Goal: Communication & Community: Share content

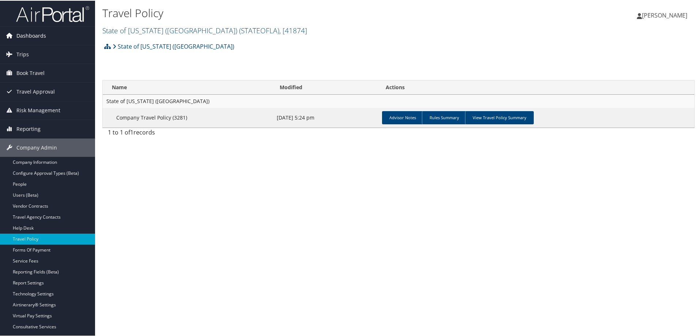
click at [53, 34] on link "Dashboards" at bounding box center [47, 35] width 95 height 18
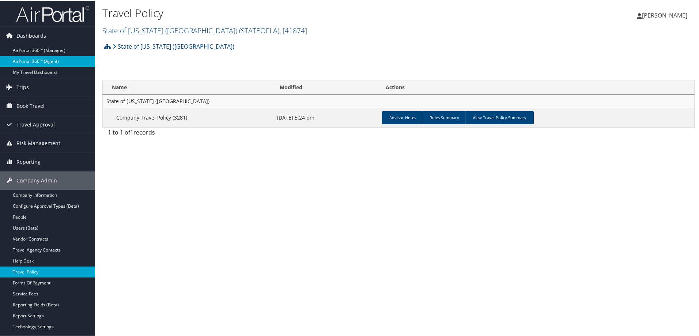
click at [61, 63] on link "AirPortal 360™ (Agent)" at bounding box center [47, 60] width 95 height 11
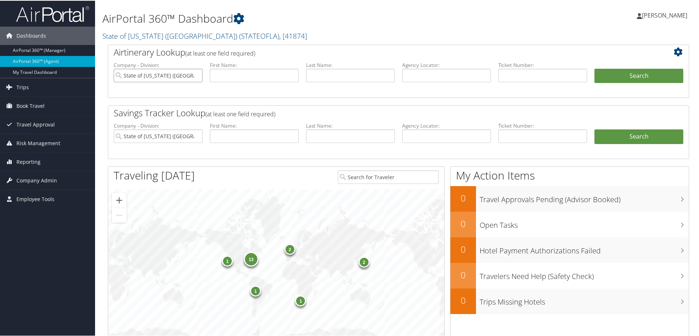
click at [196, 74] on input "State of Louisiana (SOLA)" at bounding box center [158, 75] width 89 height 14
click at [454, 79] on input "text" at bounding box center [446, 75] width 89 height 14
click at [486, 72] on input "text" at bounding box center [446, 75] width 89 height 14
paste input "QZAROR"
type input "QZAROR"
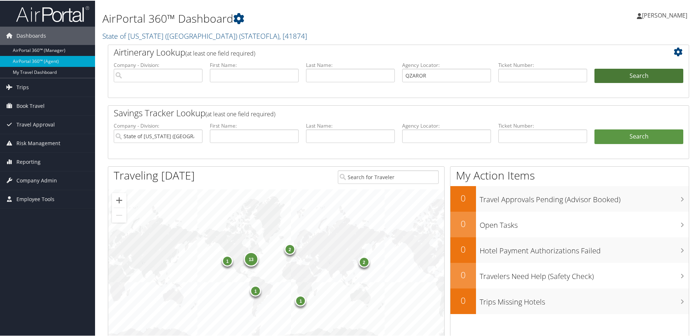
click at [611, 72] on button "Search" at bounding box center [639, 75] width 89 height 15
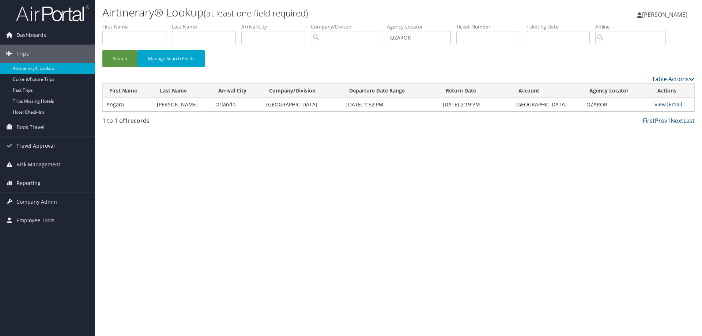
click at [662, 103] on link "View" at bounding box center [660, 104] width 11 height 7
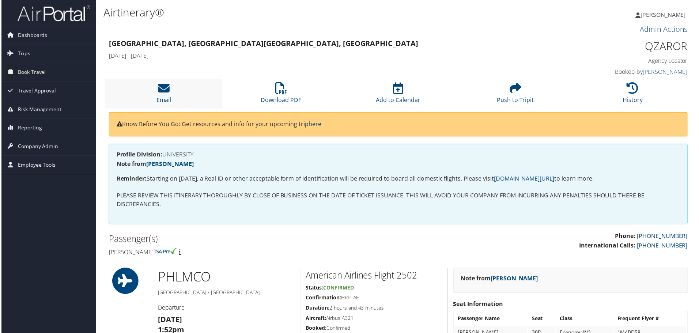
click at [169, 92] on li "Email" at bounding box center [163, 94] width 118 height 30
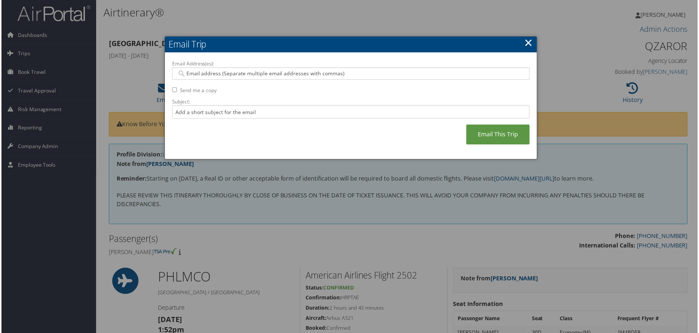
click at [289, 74] on input "Email Address(es):" at bounding box center [350, 73] width 349 height 7
type input "[EMAIL_ADDRESS][DOMAIN_NAME]"
click at [172, 89] on input "Send me a copy" at bounding box center [174, 90] width 5 height 5
checkbox input "true"
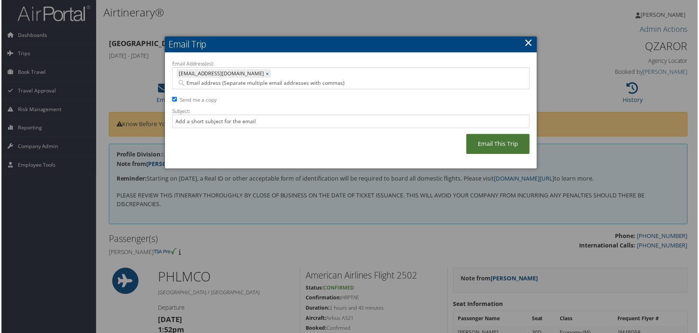
click at [519, 137] on link "Email This Trip" at bounding box center [499, 145] width 64 height 20
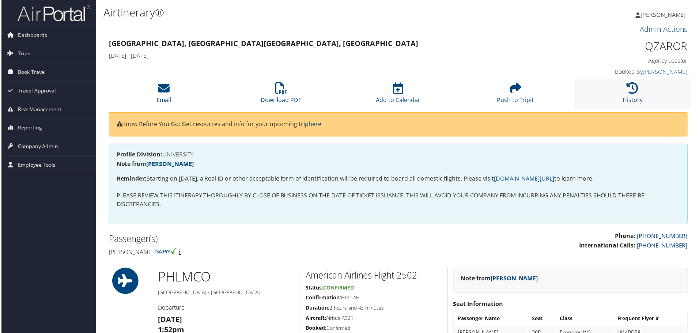
click at [637, 95] on li "History" at bounding box center [634, 94] width 118 height 30
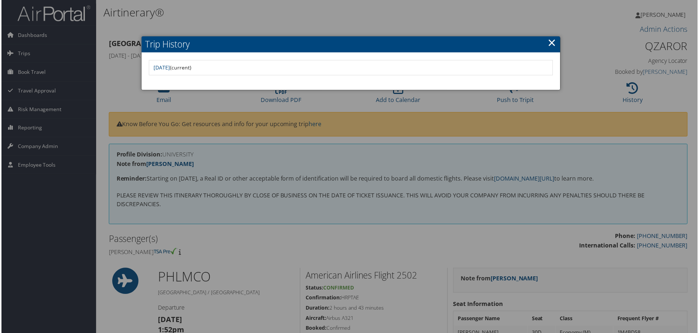
click at [549, 42] on link "×" at bounding box center [553, 42] width 8 height 15
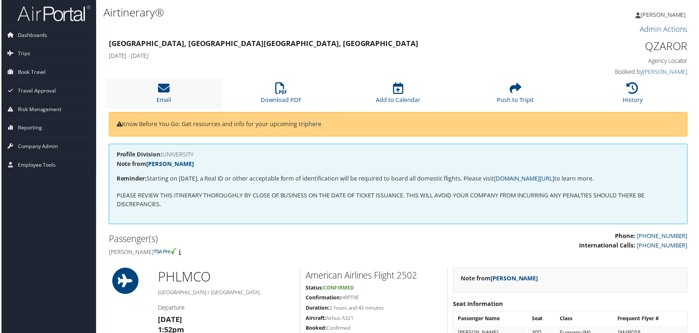
click at [174, 91] on li "Email" at bounding box center [163, 94] width 118 height 30
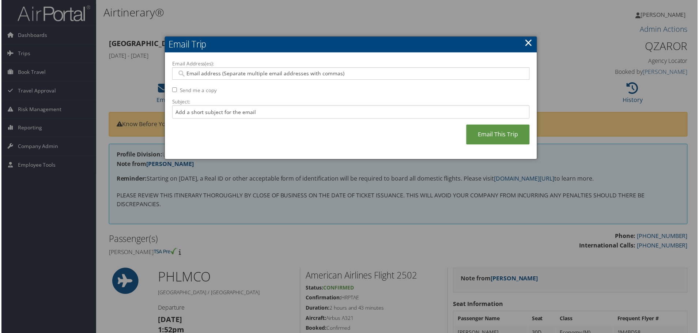
click at [193, 75] on input "Email Address(es):" at bounding box center [350, 73] width 349 height 7
type input "[PERSON_NAME][EMAIL_ADDRESS][PERSON_NAME][DOMAIN_NAME]"
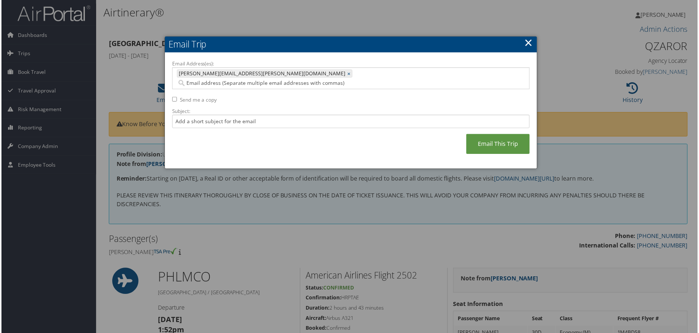
click at [173, 97] on input "Send me a copy" at bounding box center [174, 99] width 5 height 5
checkbox input "true"
click at [516, 136] on link "Email This Trip" at bounding box center [499, 145] width 64 height 20
